Goal: Contribute content: Add original content to the website for others to see

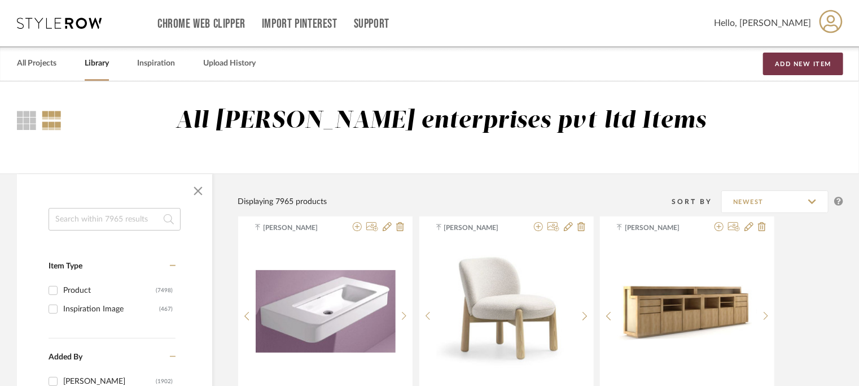
click at [802, 59] on button "Add New Item" at bounding box center [803, 64] width 80 height 23
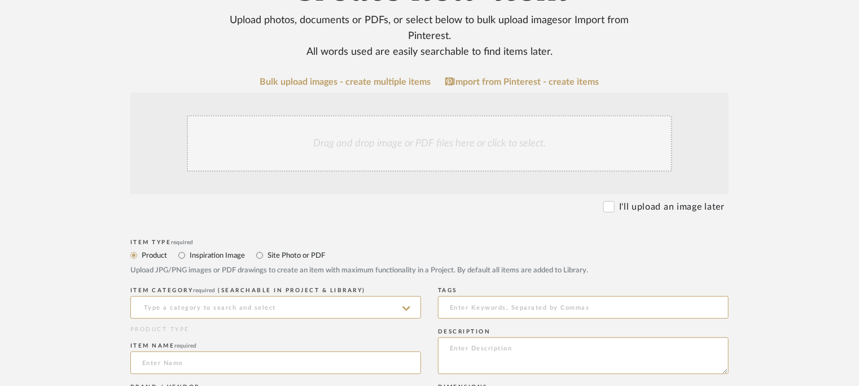
scroll to position [169, 0]
paste textarea "Type: pedestal - MADRE 75/95 Designer : [PERSON_NAME] – [PERSON_NAME] (2018) Di…"
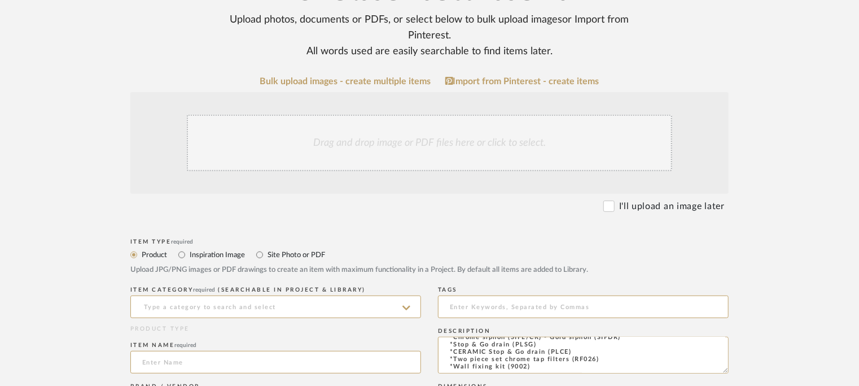
type textarea "Type: pedestal - MADRE 75/95 Designer : [PERSON_NAME] – [PERSON_NAME] (2018) Di…"
click at [206, 302] on input at bounding box center [275, 306] width 291 height 23
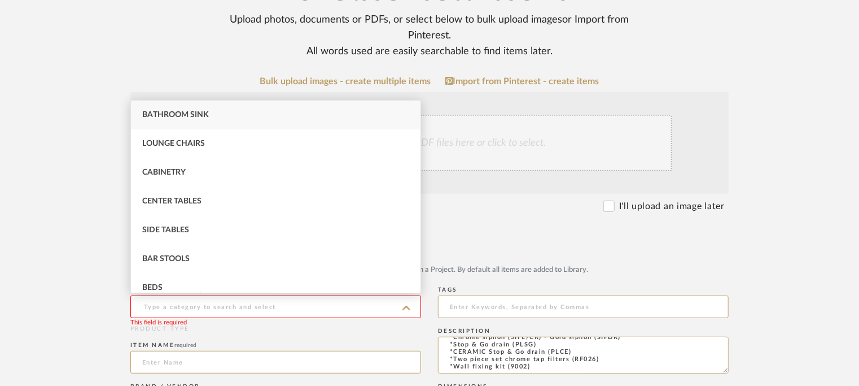
click at [185, 107] on div "Bathroom Sink" at bounding box center [276, 115] width 290 height 29
type input "Bathroom Sink"
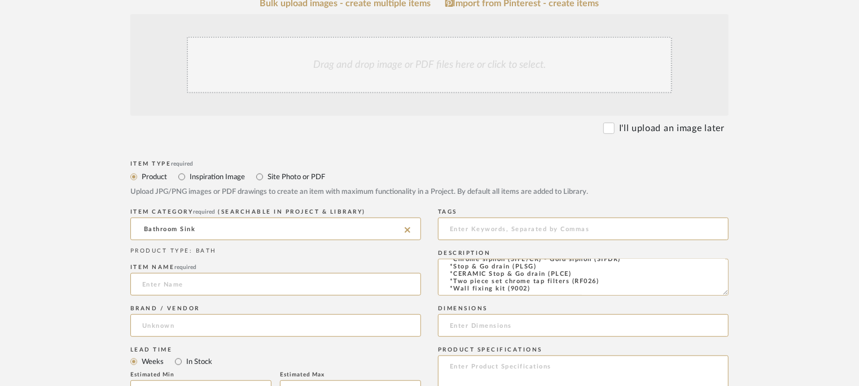
scroll to position [339, 0]
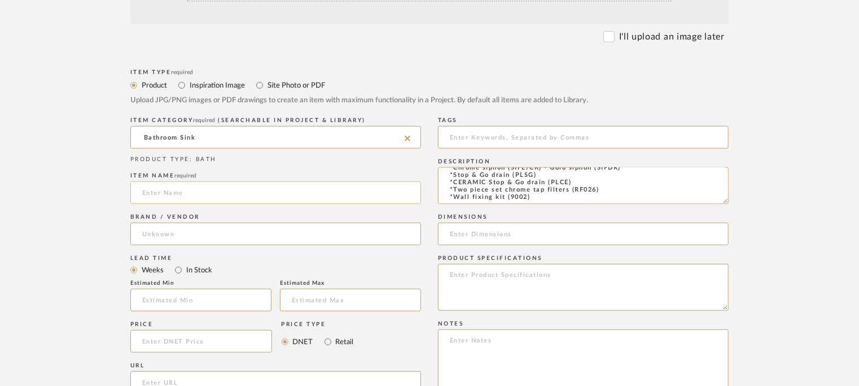
click at [180, 193] on input at bounding box center [275, 192] width 291 height 23
paste input "MADRE 75/95"
type input "MADRE 75/95"
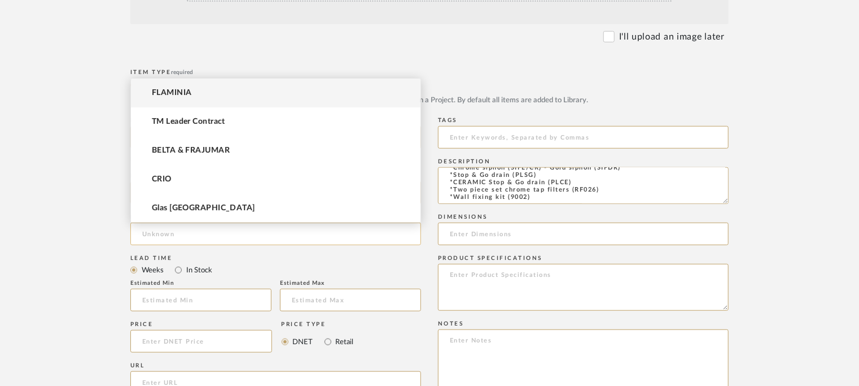
click at [197, 238] on input at bounding box center [275, 233] width 291 height 23
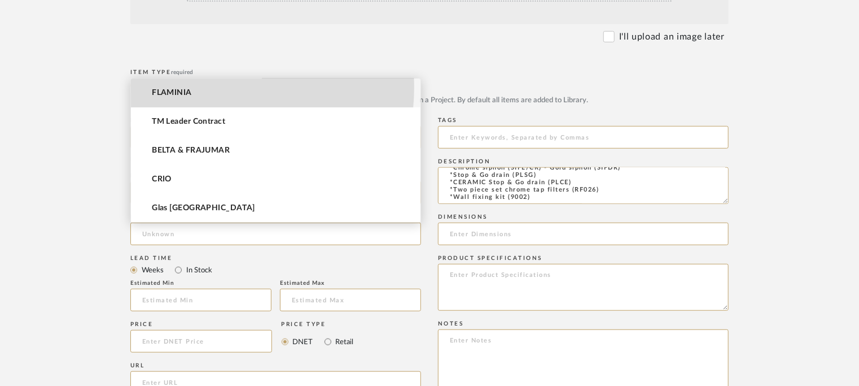
click at [194, 87] on mat-option "FLAMINIA" at bounding box center [276, 92] width 290 height 29
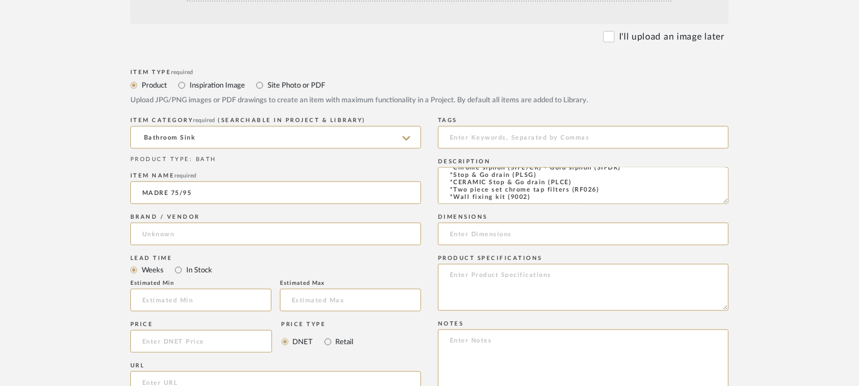
type input "FLAMINIA"
click at [235, 191] on input "MADRE 75/95" at bounding box center [275, 192] width 291 height 23
type input "MADRE 75/95 PEDESTAL"
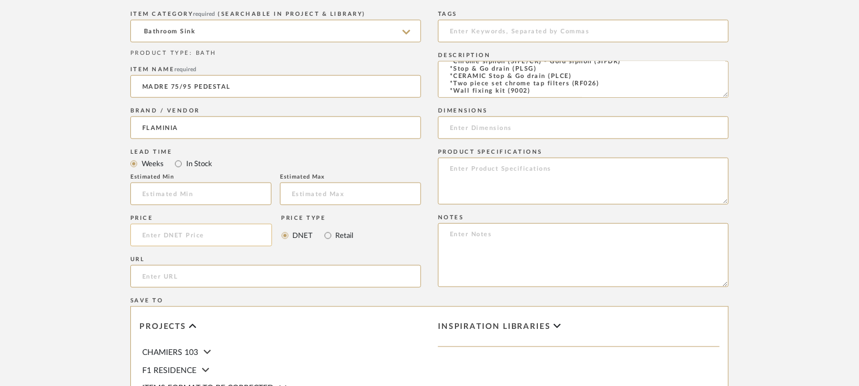
scroll to position [452, 0]
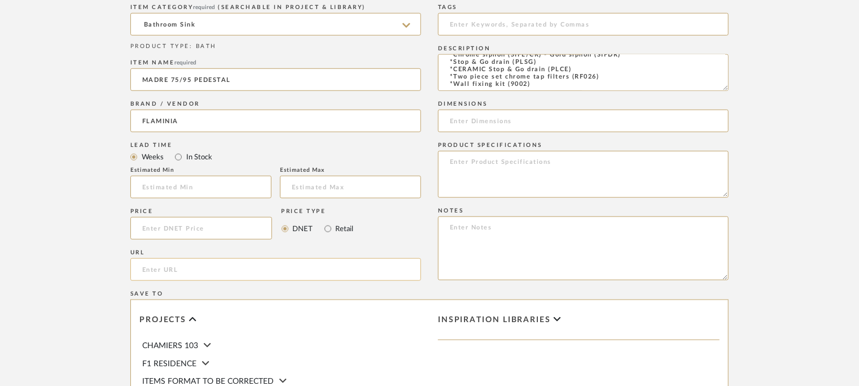
click at [190, 270] on input "url" at bounding box center [275, 269] width 291 height 23
paste input "[URL][DOMAIN_NAME]"
type input "[URL][DOMAIN_NAME]"
drag, startPoint x: 572, startPoint y: 78, endPoint x: 501, endPoint y: 78, distance: 70.6
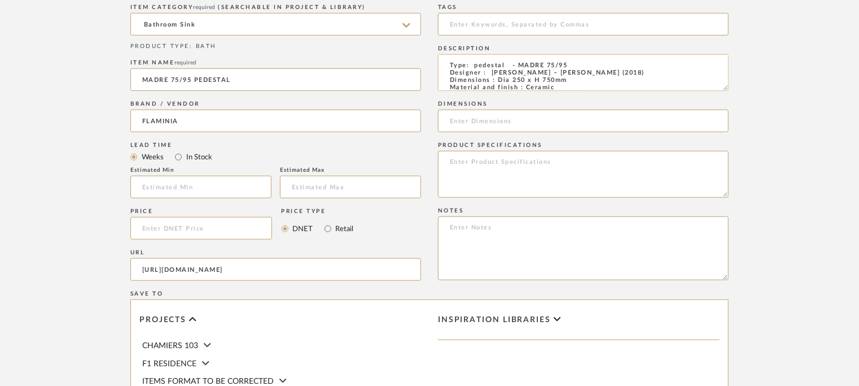
click at [497, 80] on textarea "Type: pedestal - MADRE 75/95 Designer : [PERSON_NAME] – [PERSON_NAME] (2018) Di…" at bounding box center [583, 72] width 291 height 37
drag, startPoint x: 529, startPoint y: 77, endPoint x: 689, endPoint y: 78, distance: 160.4
click at [696, 76] on textarea "Type: pedestal - MADRE 75/95 Designer : [PERSON_NAME] – [PERSON_NAME] (2018) Di…" at bounding box center [583, 72] width 291 height 37
drag, startPoint x: 574, startPoint y: 81, endPoint x: 500, endPoint y: 79, distance: 74.0
click at [500, 79] on textarea "Type: pedestal - MADRE 75/95 Designer : [PERSON_NAME] – [PERSON_NAME] (2018) Di…" at bounding box center [583, 72] width 291 height 37
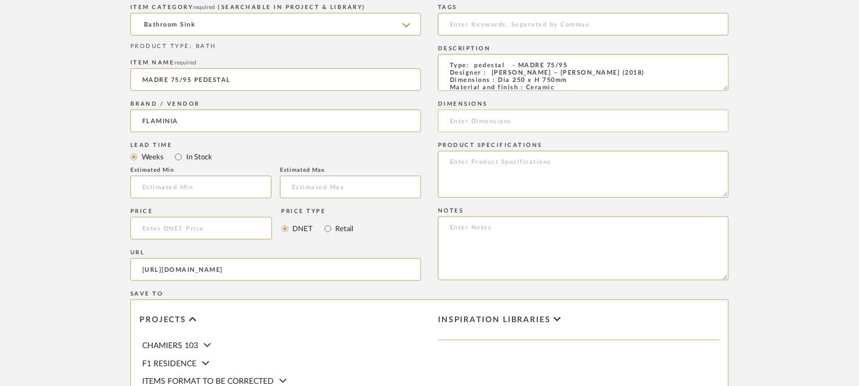
paste input "Dia 250 x H 750mm"
type input "Dia 250 x H 750mm"
click at [482, 20] on input at bounding box center [583, 24] width 291 height 23
type input "S"
type input "sink pedestal,"
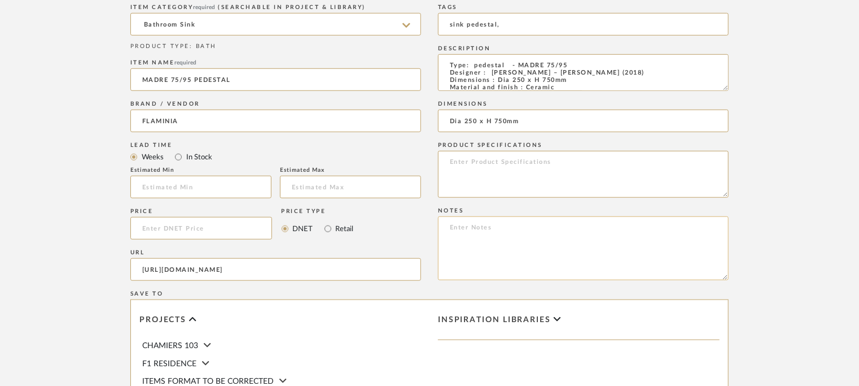
paste textarea "Price: Na Lead time: Na Customizable : Na 3D available : yes BIM available. Na …"
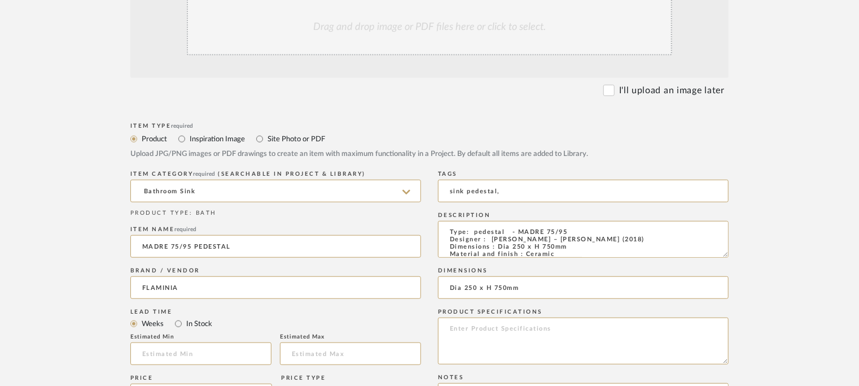
scroll to position [226, 0]
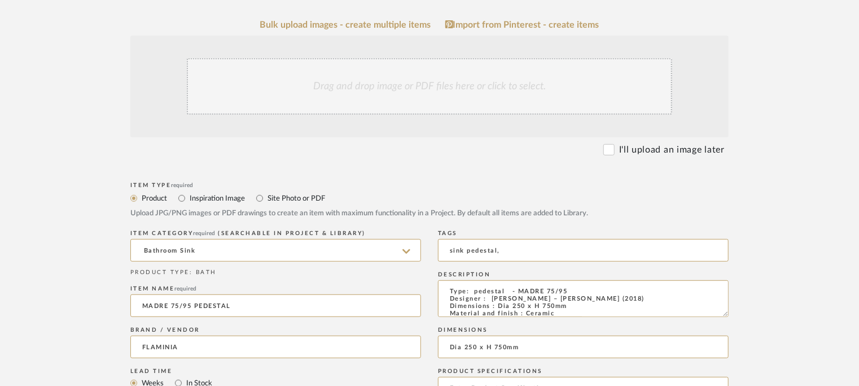
type textarea "Price: Na Lead time: Na Customizable : Na 3D available : yes BIM available. Na …"
click at [402, 86] on div "Drag and drop image or PDF files here or click to select." at bounding box center [430, 86] width 486 height 56
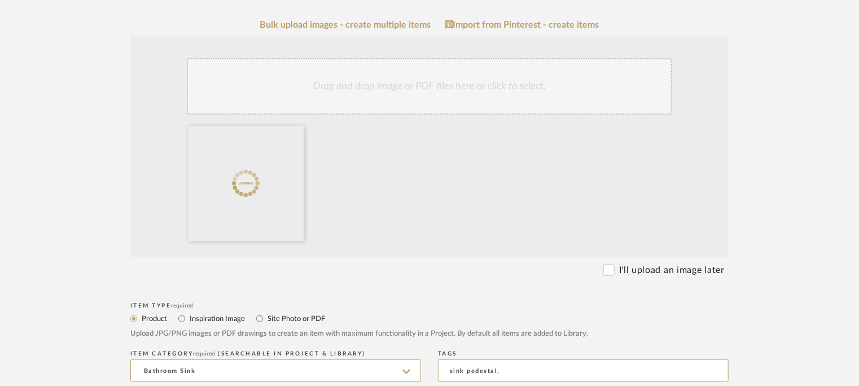
click at [369, 91] on div "Drag and drop image or PDF files here or click to select." at bounding box center [430, 86] width 486 height 56
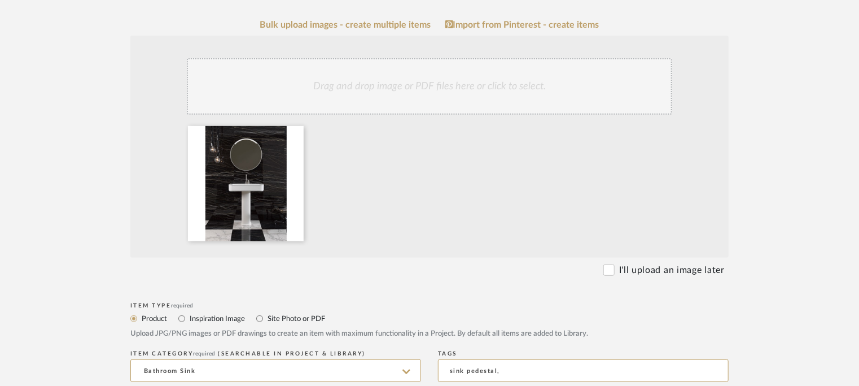
click at [440, 98] on div "Drag and drop image or PDF files here or click to select." at bounding box center [430, 86] width 486 height 56
click at [501, 81] on div "Drag and drop image or PDF files here or click to select." at bounding box center [430, 86] width 486 height 56
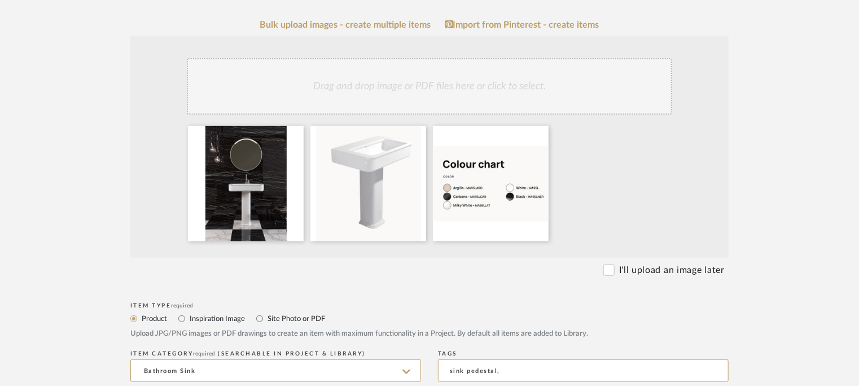
click at [486, 89] on div "Drag and drop image or PDF files here or click to select." at bounding box center [430, 86] width 486 height 56
click at [515, 95] on div "Drag and drop image or PDF files here or click to select." at bounding box center [430, 86] width 486 height 56
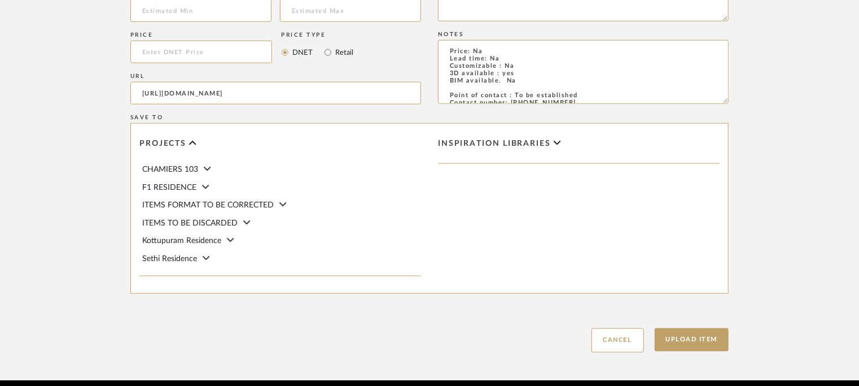
scroll to position [795, 0]
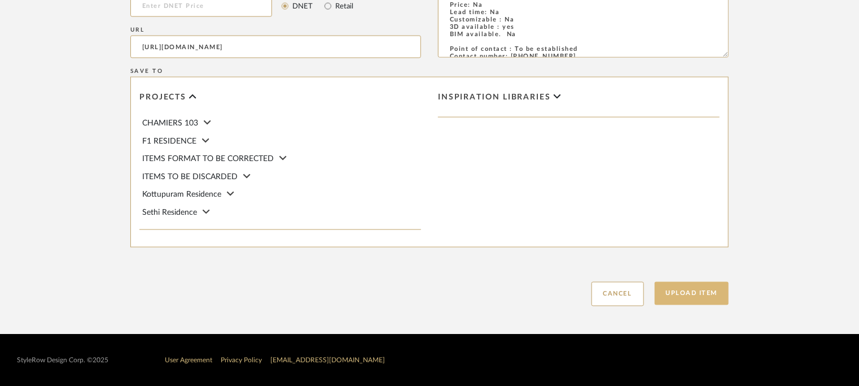
click at [712, 290] on button "Upload Item" at bounding box center [692, 293] width 75 height 23
